Goal: Task Accomplishment & Management: Use online tool/utility

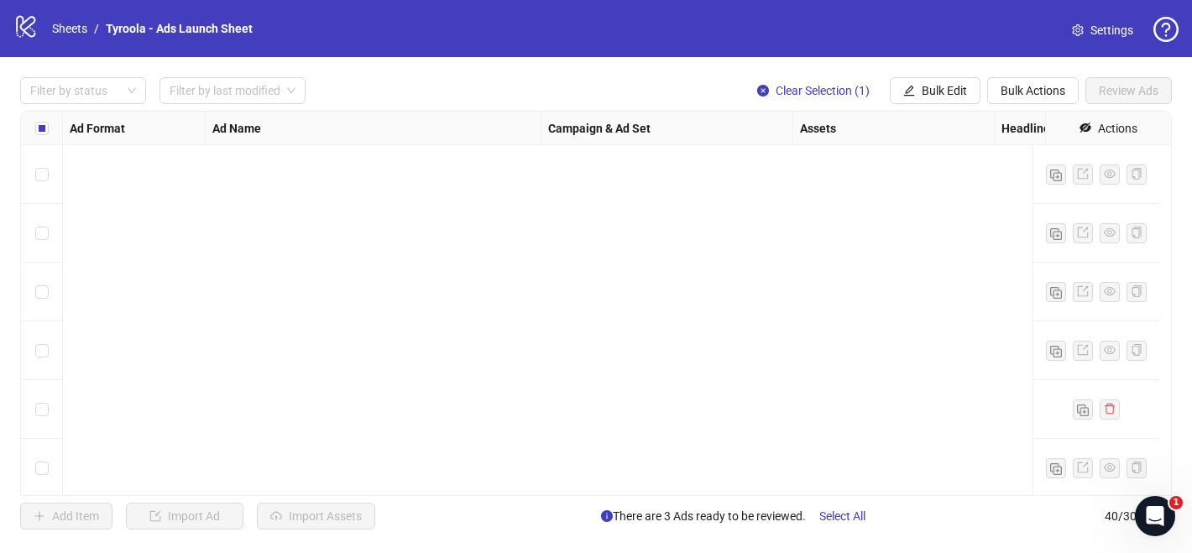
scroll to position [2013, 0]
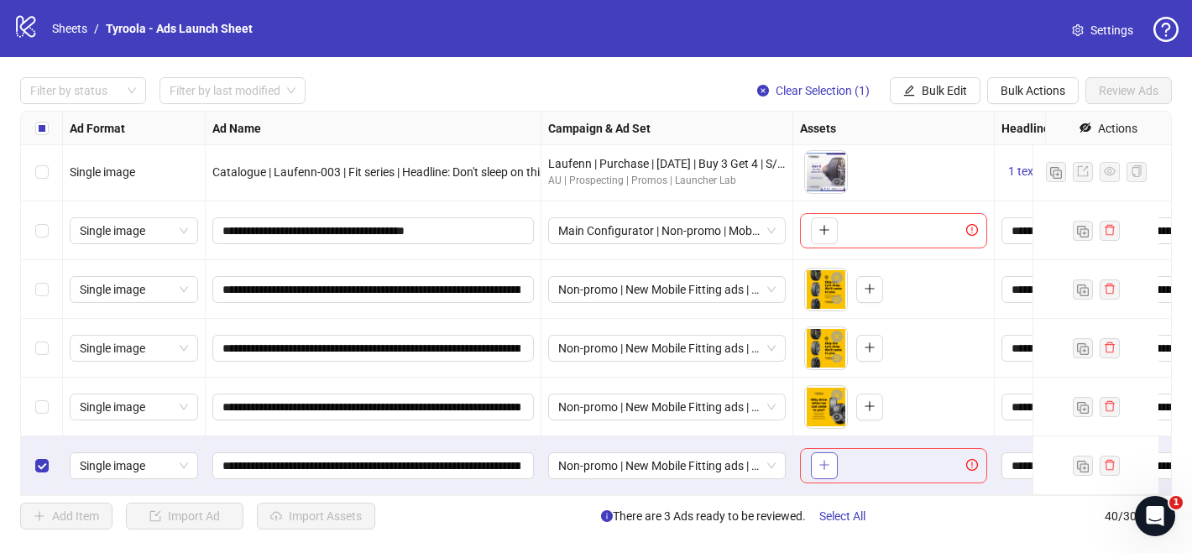
click at [829, 459] on icon "plus" at bounding box center [825, 465] width 12 height 12
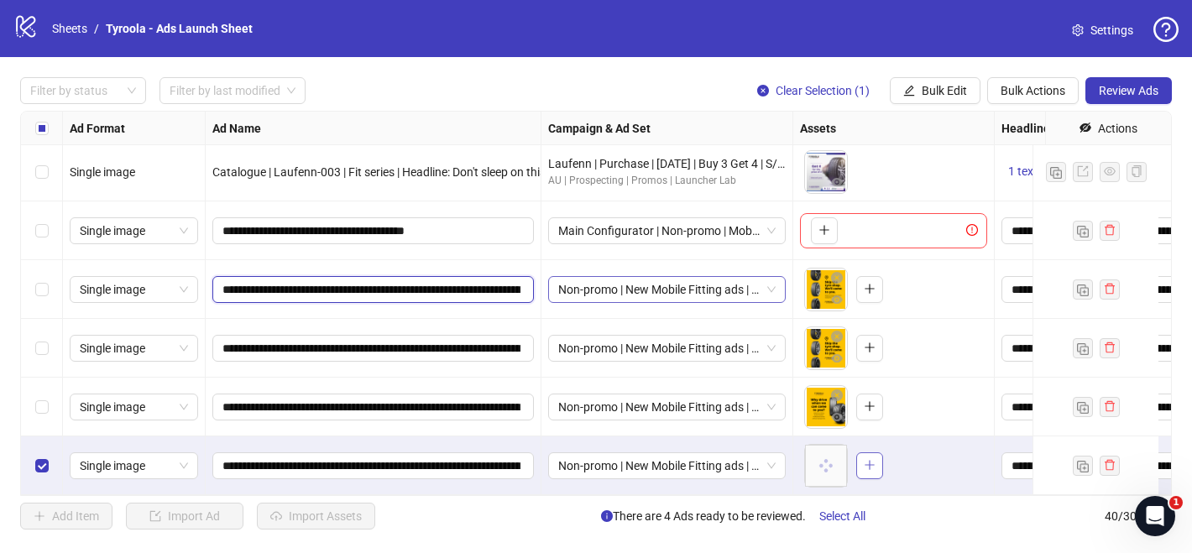
scroll to position [0, 123]
drag, startPoint x: 479, startPoint y: 280, endPoint x: 636, endPoint y: 285, distance: 157.1
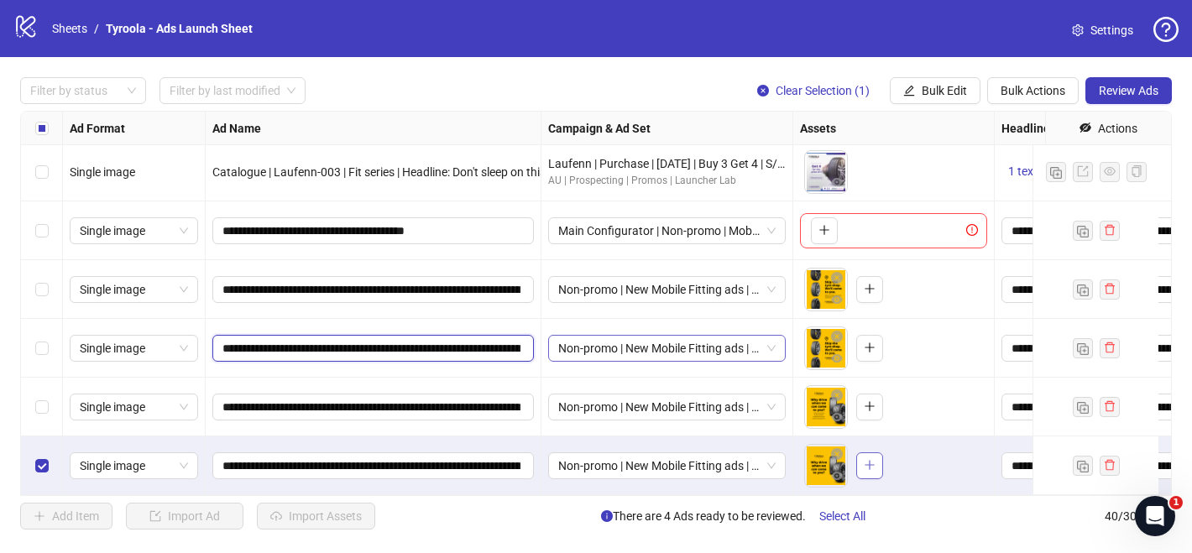
scroll to position [0, 130]
drag, startPoint x: 442, startPoint y: 335, endPoint x: 648, endPoint y: 339, distance: 205.7
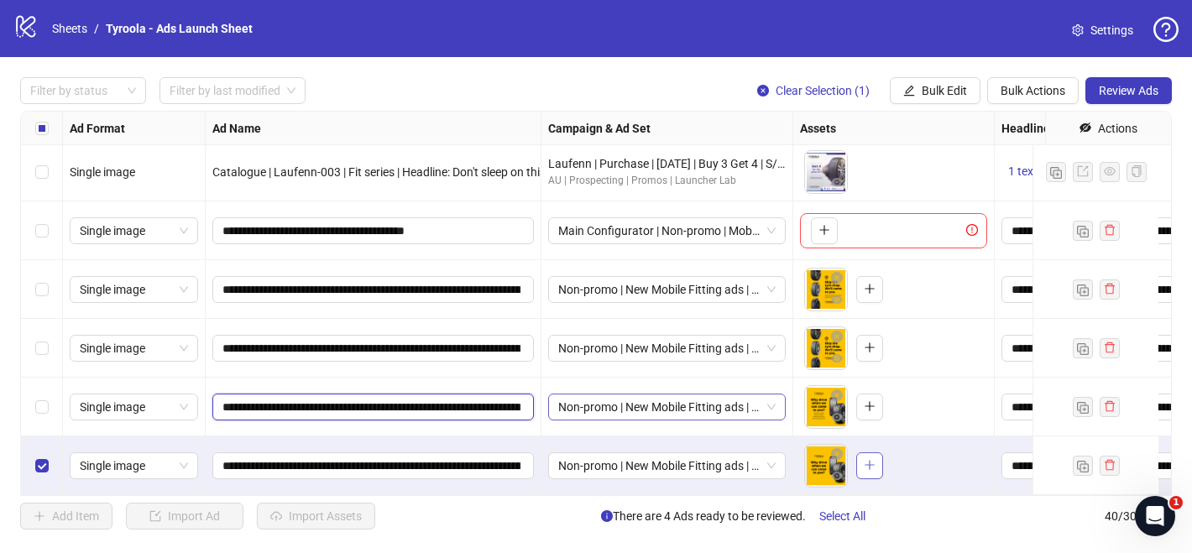
scroll to position [0, 81]
drag, startPoint x: 435, startPoint y: 391, endPoint x: 657, endPoint y: 402, distance: 221.9
drag, startPoint x: 458, startPoint y: 448, endPoint x: 652, endPoint y: 458, distance: 194.2
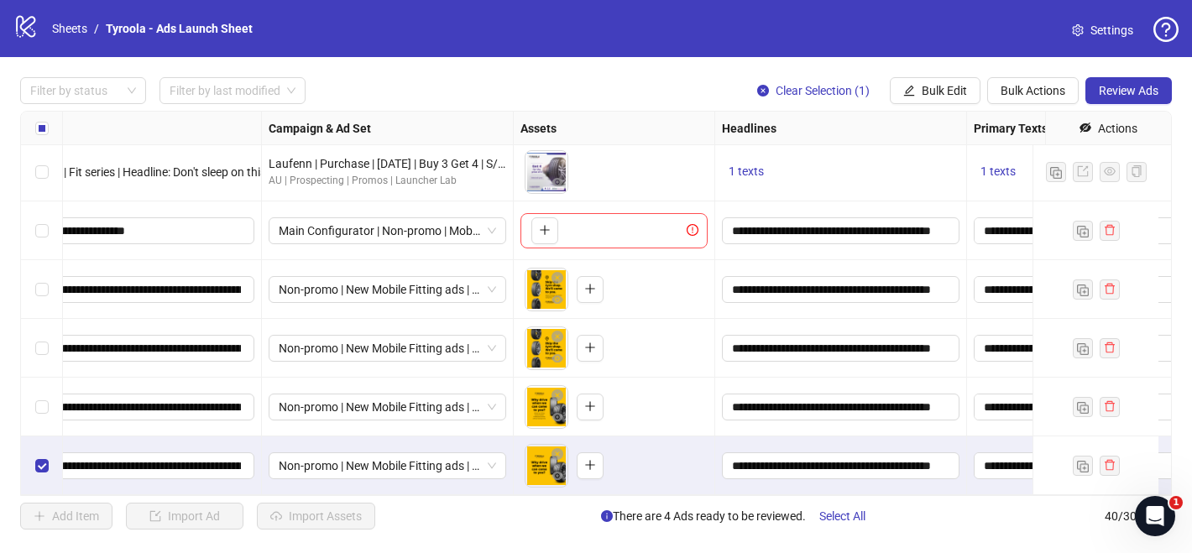
scroll to position [2013, 232]
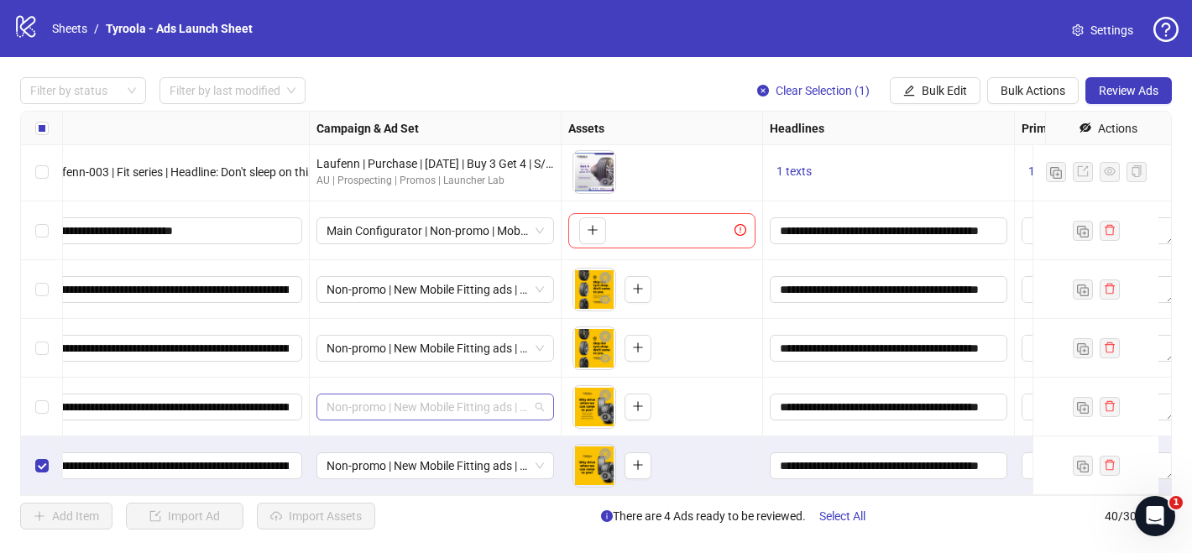
click at [465, 395] on span "Non-promo | New Mobile Fitting ads | [DATE]" at bounding box center [435, 407] width 217 height 25
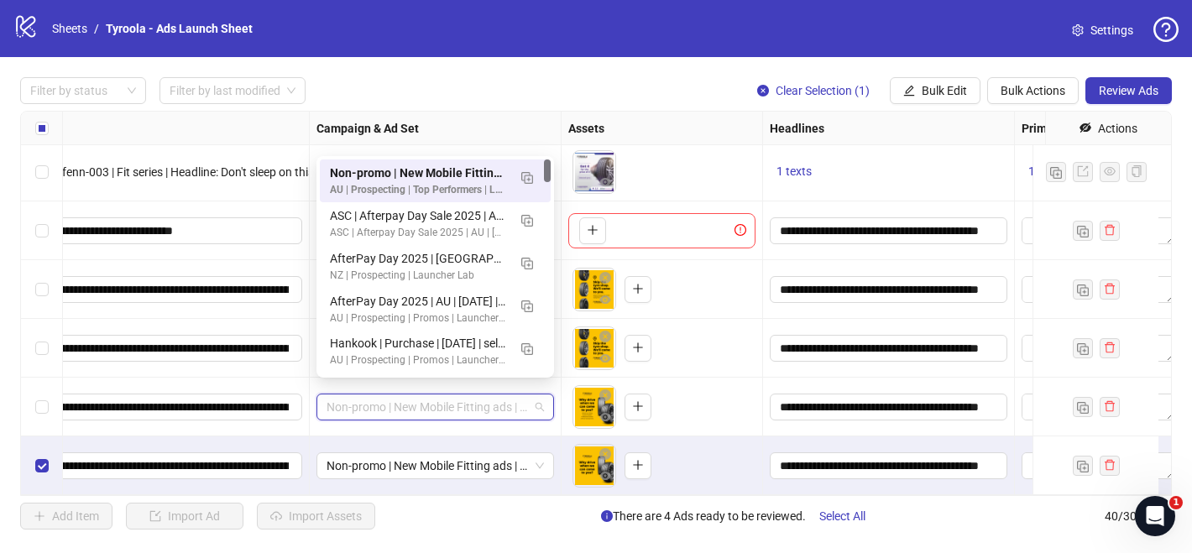
click at [474, 437] on div "Non-promo | New Mobile Fitting ads | [DATE]" at bounding box center [436, 466] width 252 height 59
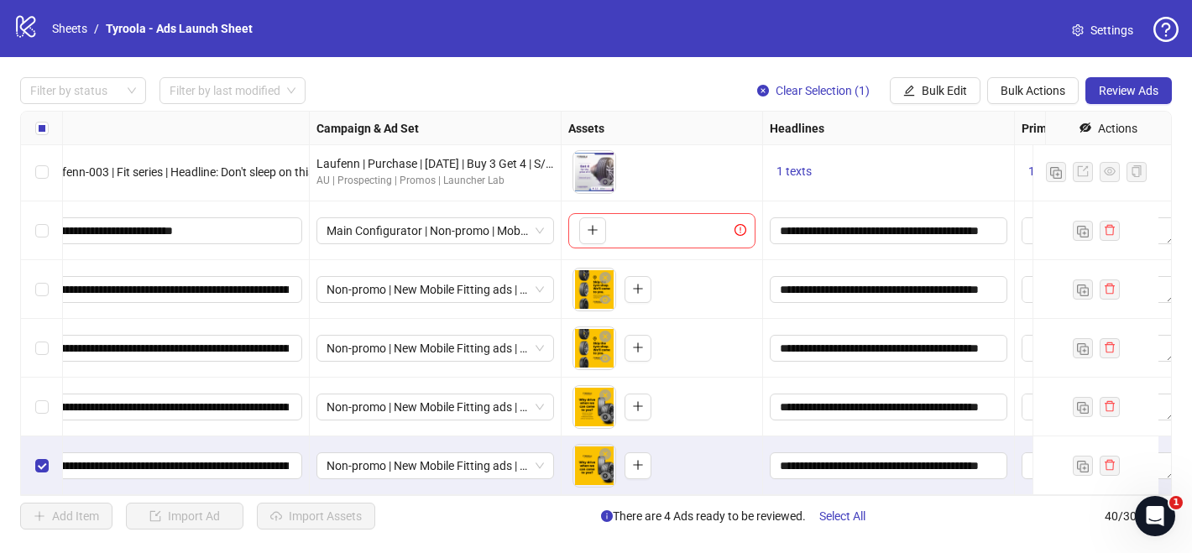
click at [47, 385] on div "Select row 39" at bounding box center [42, 407] width 42 height 59
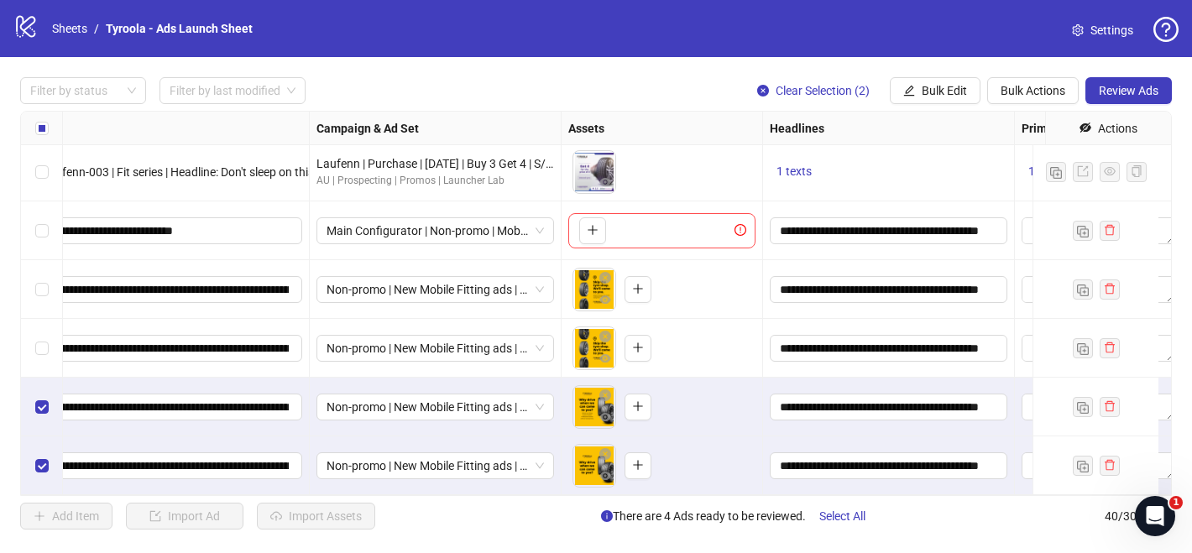
click at [48, 339] on div "Select row 38" at bounding box center [42, 348] width 42 height 59
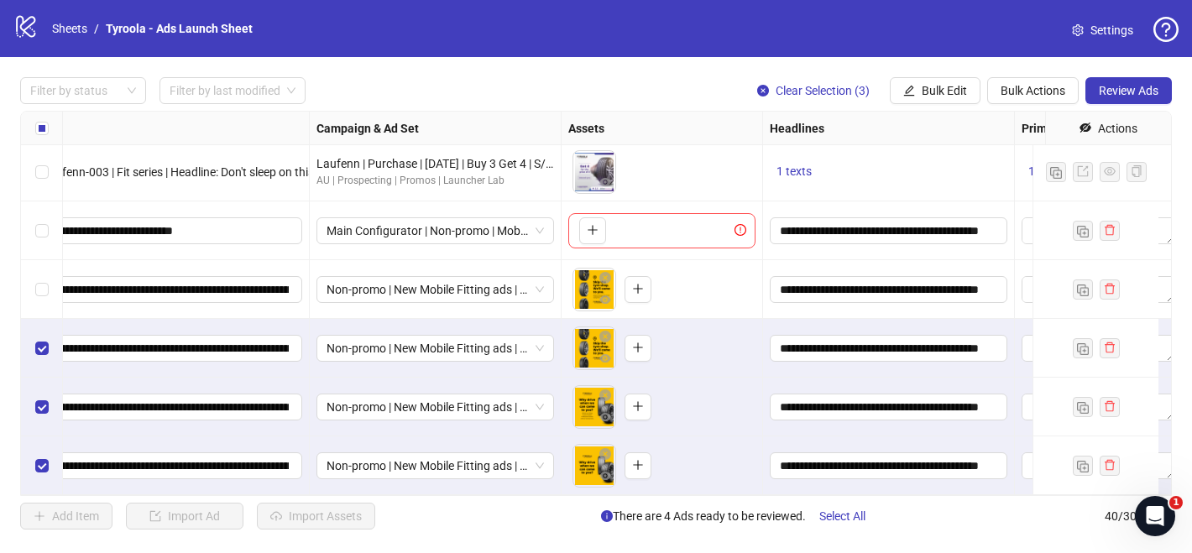
click at [35, 286] on div "Select row 37" at bounding box center [42, 289] width 42 height 59
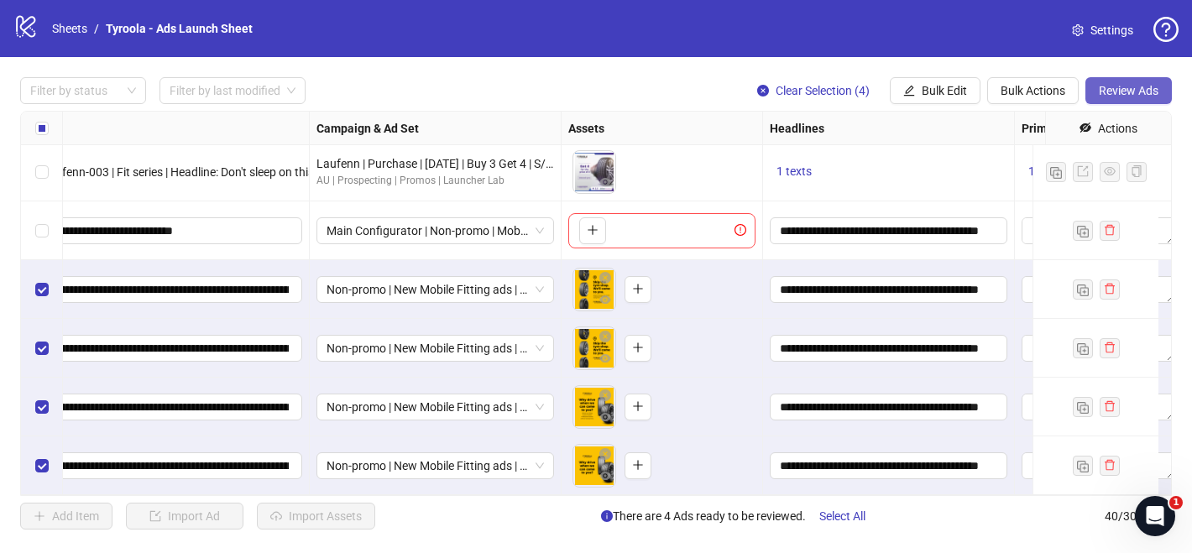
click at [1116, 92] on span "Review Ads" at bounding box center [1129, 90] width 60 height 13
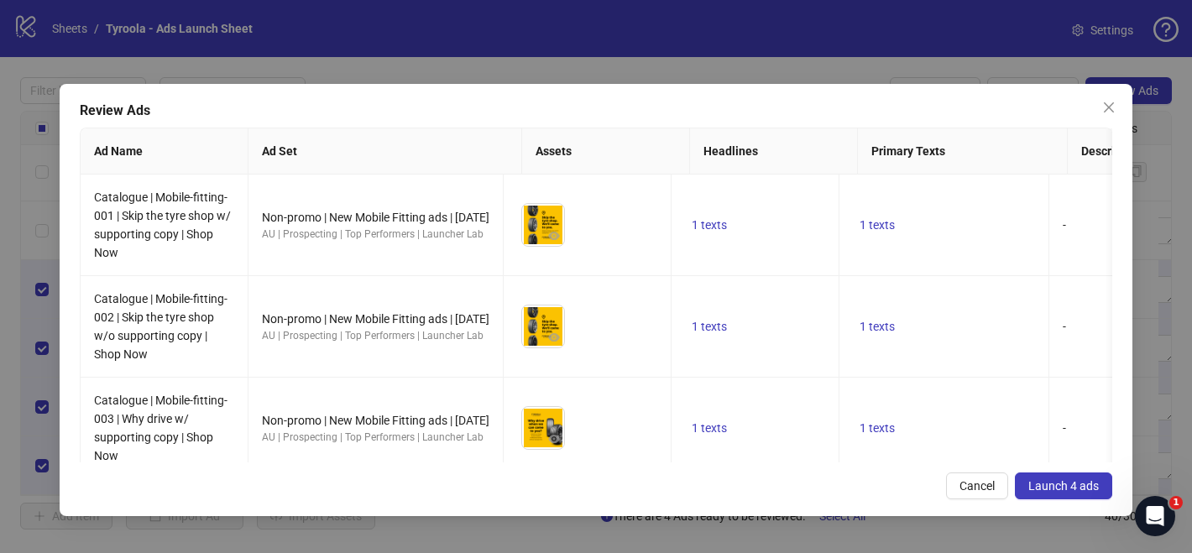
click at [1080, 484] on span "Launch 4 ads" at bounding box center [1064, 485] width 71 height 13
